Goal: Task Accomplishment & Management: Use online tool/utility

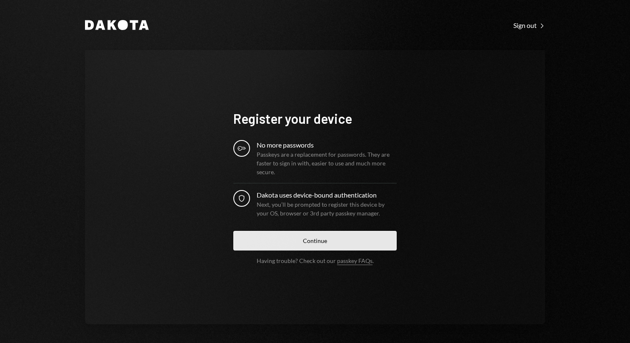
click at [325, 245] on button "Continue" at bounding box center [314, 241] width 163 height 20
click at [336, 245] on button "Continue" at bounding box center [314, 241] width 163 height 20
